Goal: Share content: Share content

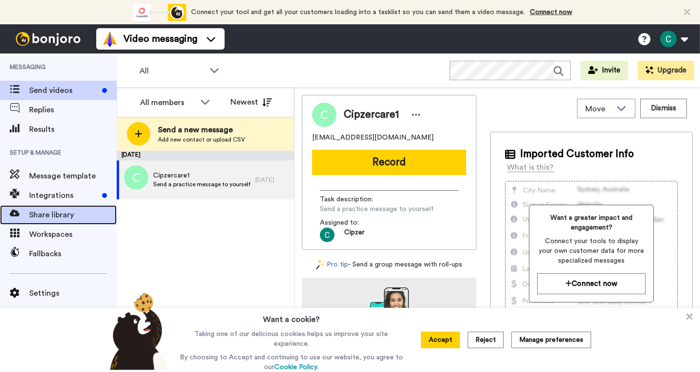
click at [67, 216] on span "Share library" at bounding box center [72, 215] width 87 height 12
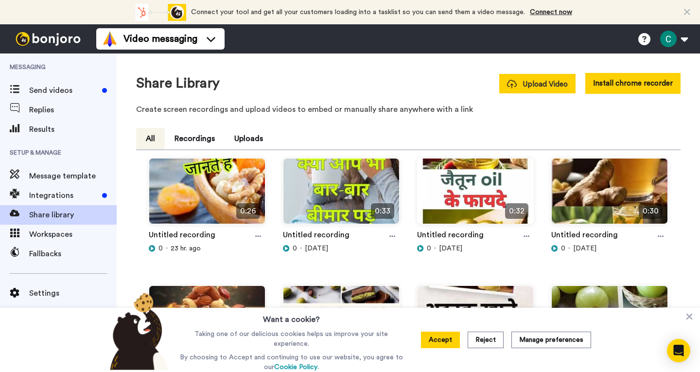
click at [556, 83] on span "Upload Video" at bounding box center [537, 84] width 61 height 10
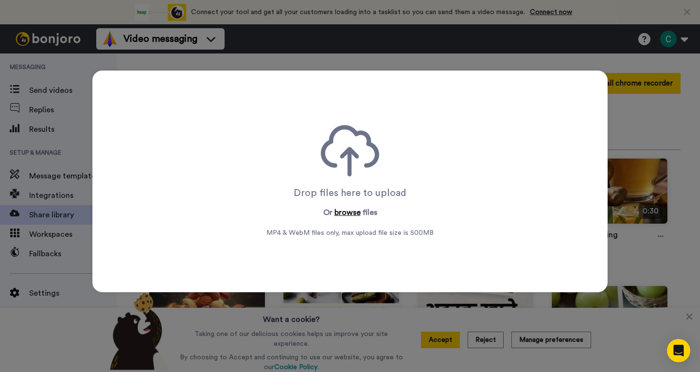
click at [347, 210] on button "browse" at bounding box center [347, 213] width 26 height 12
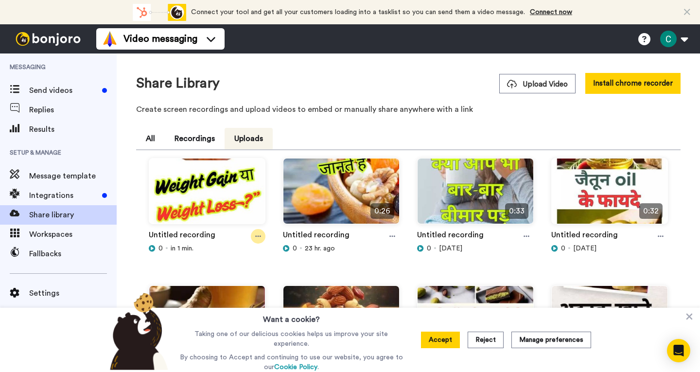
click at [256, 239] on icon at bounding box center [258, 236] width 6 height 7
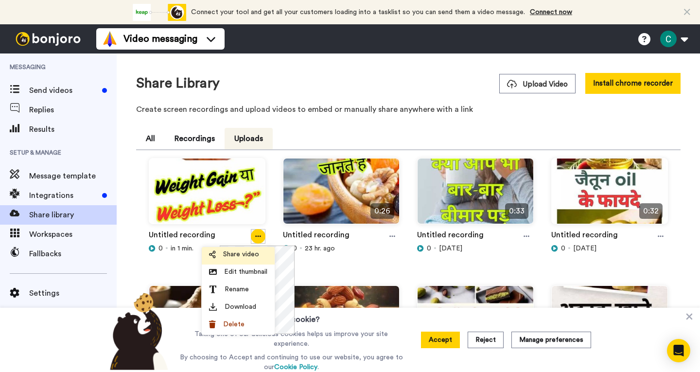
click at [241, 255] on span "Share video" at bounding box center [241, 254] width 36 height 10
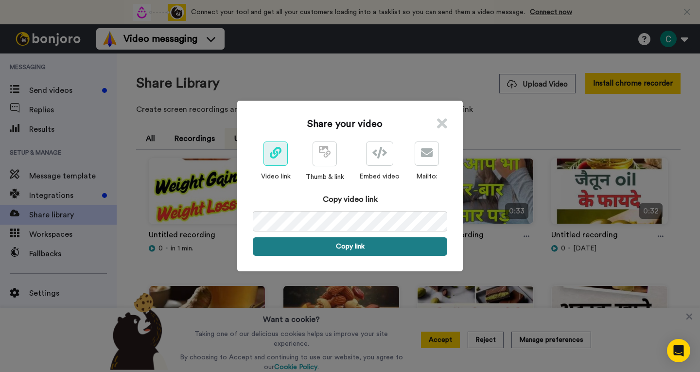
click at [359, 244] on button "Copy link" at bounding box center [350, 246] width 194 height 18
